Goal: Navigation & Orientation: Go to known website

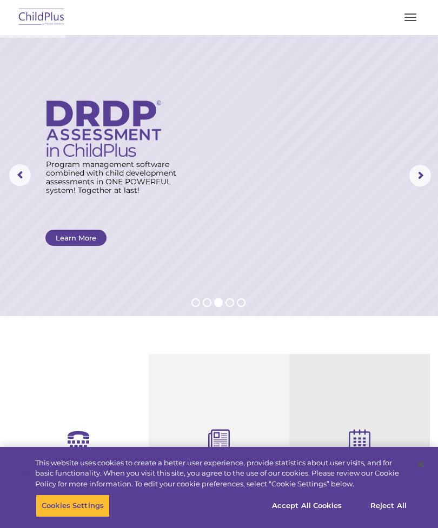
select select "MEDIUM"
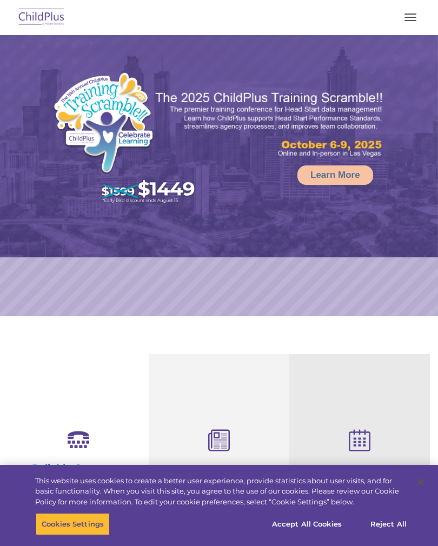
select select "MEDIUM"
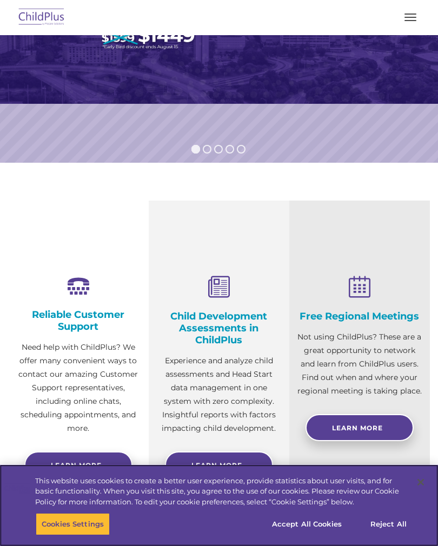
scroll to position [170, 0]
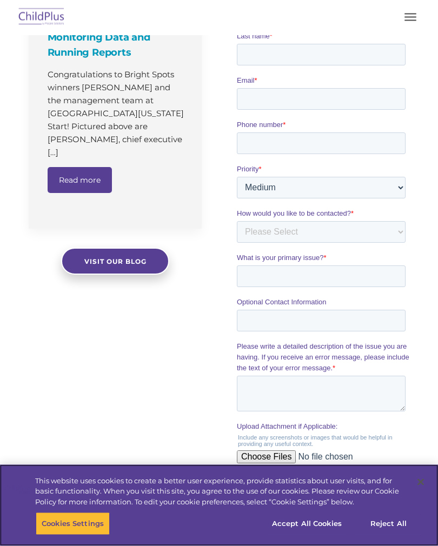
click at [321, 535] on button "Accept All Cookies" at bounding box center [307, 523] width 82 height 23
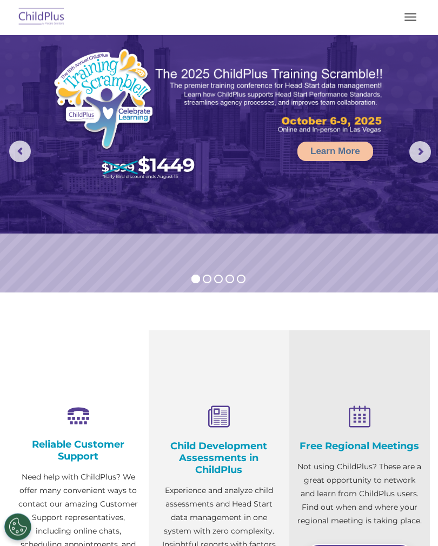
scroll to position [0, 0]
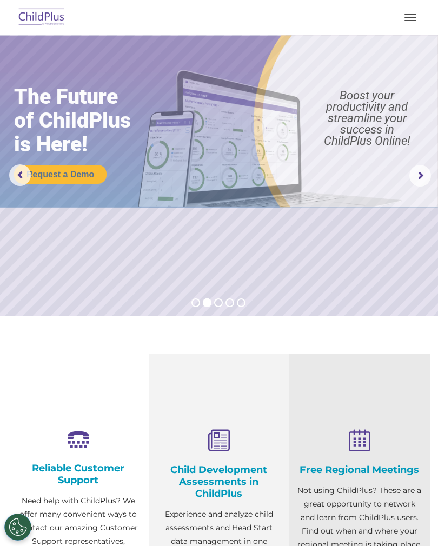
click at [415, 15] on button "button" at bounding box center [410, 17] width 23 height 17
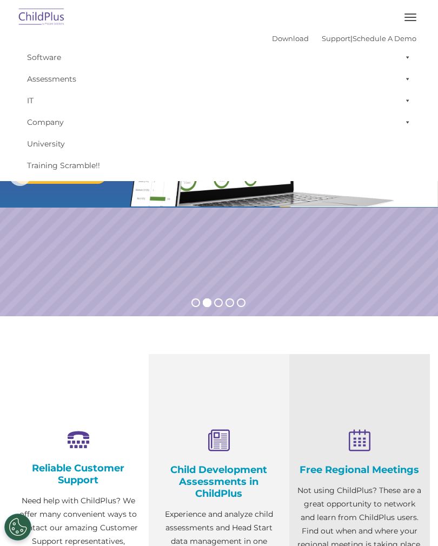
click at [410, 15] on button "button" at bounding box center [410, 17] width 23 height 17
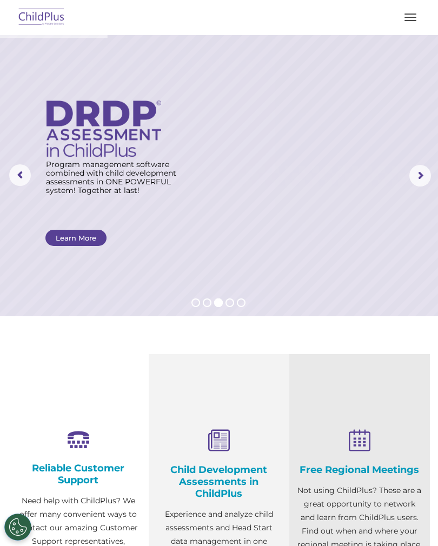
click at [48, 13] on img at bounding box center [41, 17] width 51 height 25
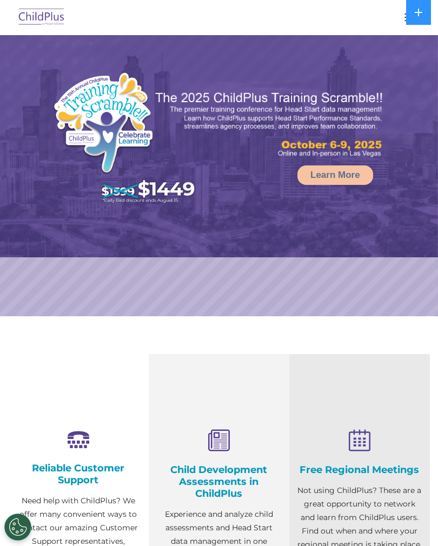
select select "MEDIUM"
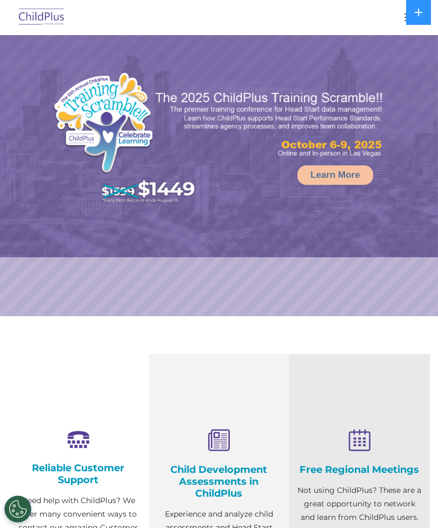
select select "MEDIUM"
